Goal: Task Accomplishment & Management: Use online tool/utility

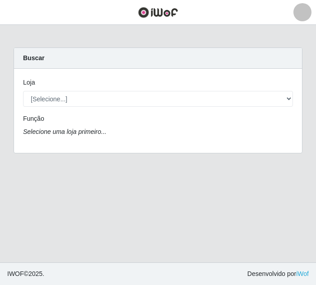
click at [99, 99] on select "[Selecione...] BL Importadora" at bounding box center [158, 99] width 270 height 16
select select "259"
click at [23, 91] on select "[Selecione...] BL Importadora" at bounding box center [158, 99] width 270 height 16
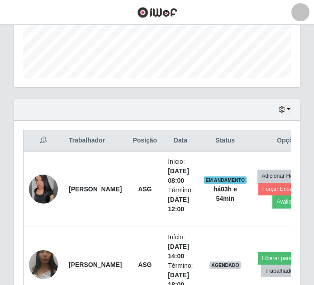
scroll to position [338, 0]
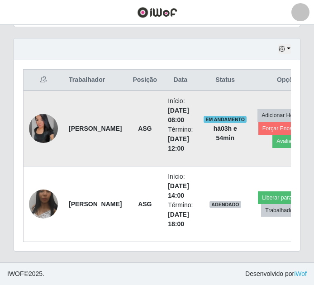
click at [49, 119] on img at bounding box center [43, 128] width 29 height 29
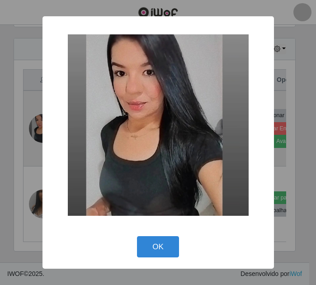
click at [49, 119] on div "× OK Cancel" at bounding box center [157, 142] width 231 height 252
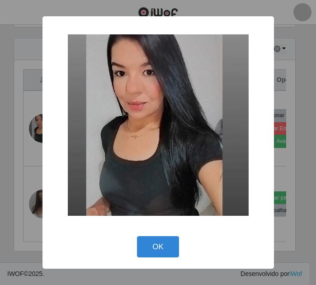
click at [20, 90] on div "× OK Cancel" at bounding box center [158, 142] width 316 height 285
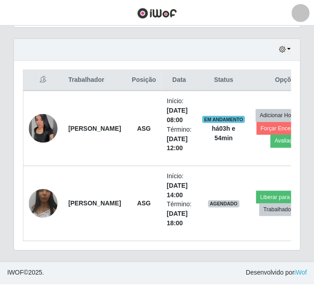
scroll to position [188, 286]
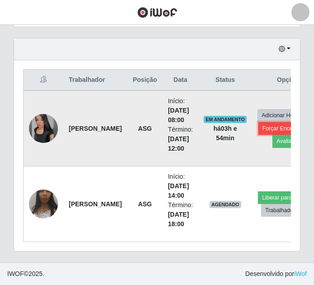
click at [263, 122] on button "Forçar Encerramento" at bounding box center [288, 128] width 61 height 13
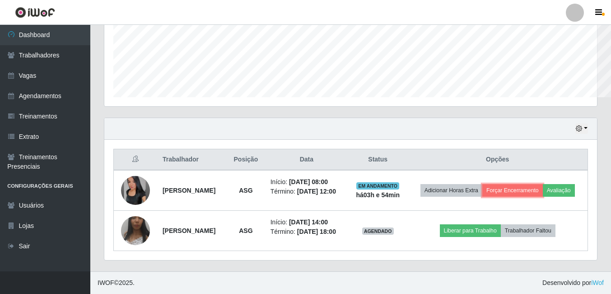
scroll to position [188, 493]
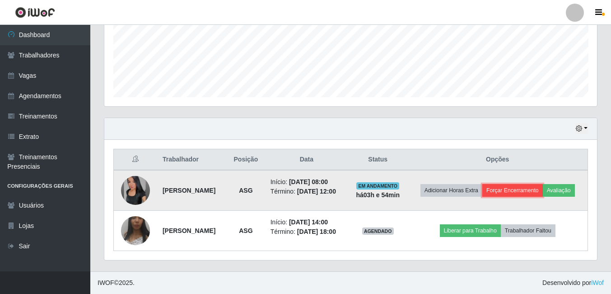
click at [315, 187] on button "Forçar Encerramento" at bounding box center [513, 190] width 61 height 13
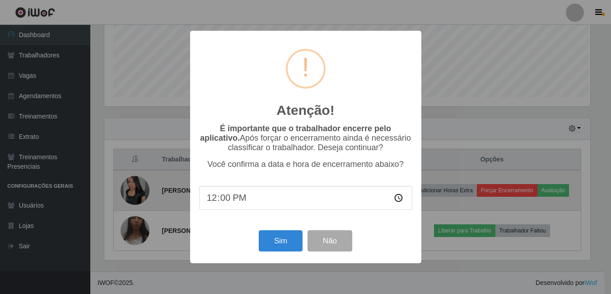
click at [315, 187] on div "Atenção! × É importante que o trabalhador encerre pelo aplicativo. Após forçar …" at bounding box center [305, 147] width 611 height 294
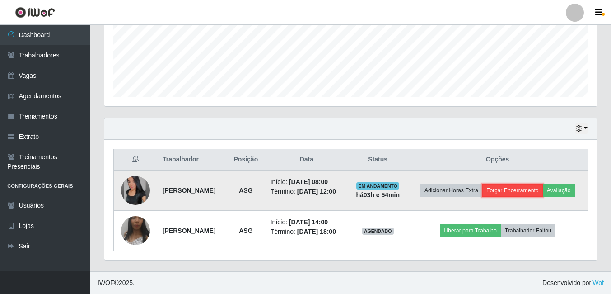
click at [315, 184] on button "Forçar Encerramento" at bounding box center [513, 190] width 61 height 13
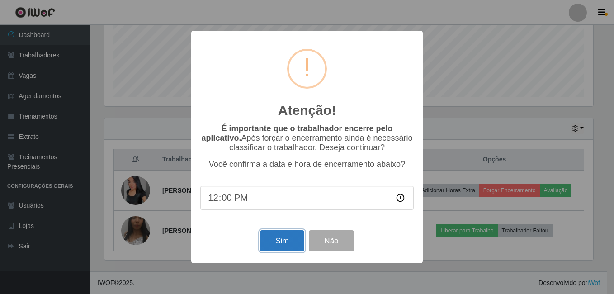
click at [269, 243] on button "Sim" at bounding box center [282, 240] width 44 height 21
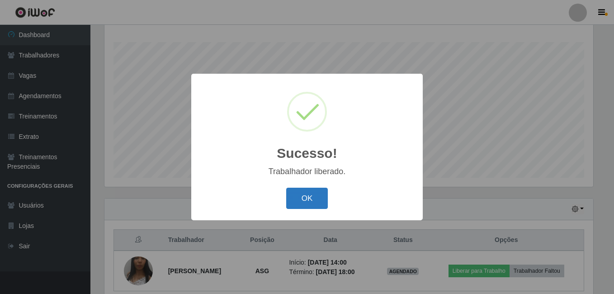
click at [315, 203] on button "OK" at bounding box center [307, 198] width 42 height 21
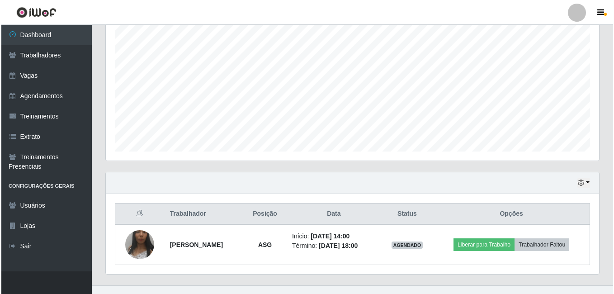
scroll to position [186, 0]
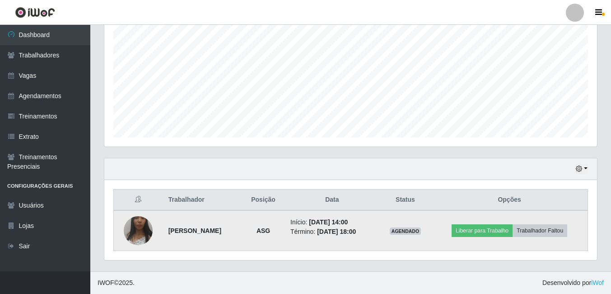
click at [153, 226] on td at bounding box center [138, 230] width 49 height 41
click at [127, 228] on img at bounding box center [138, 230] width 29 height 64
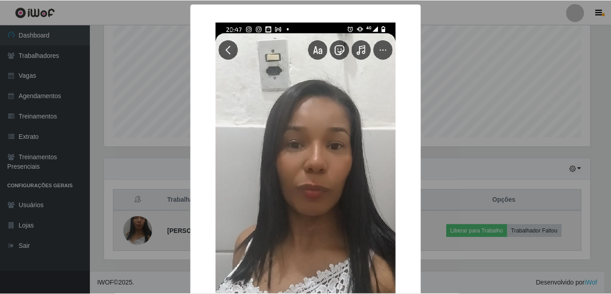
scroll to position [188, 488]
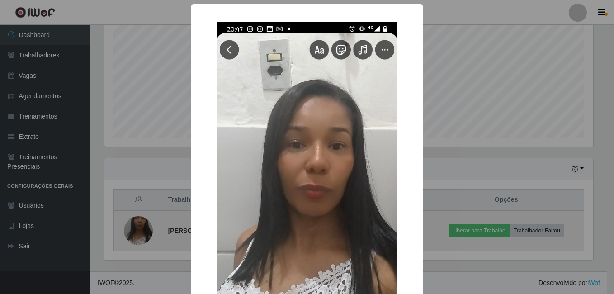
click at [127, 228] on div "× OK Cancel" at bounding box center [307, 147] width 614 height 294
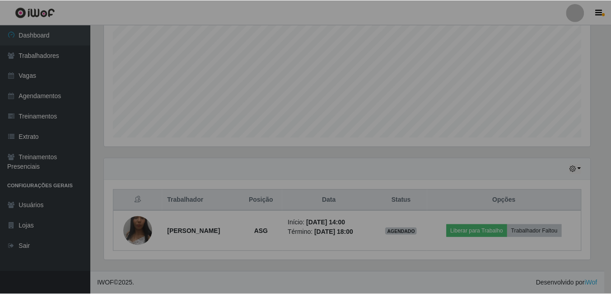
scroll to position [0, 0]
